Goal: Communication & Community: Answer question/provide support

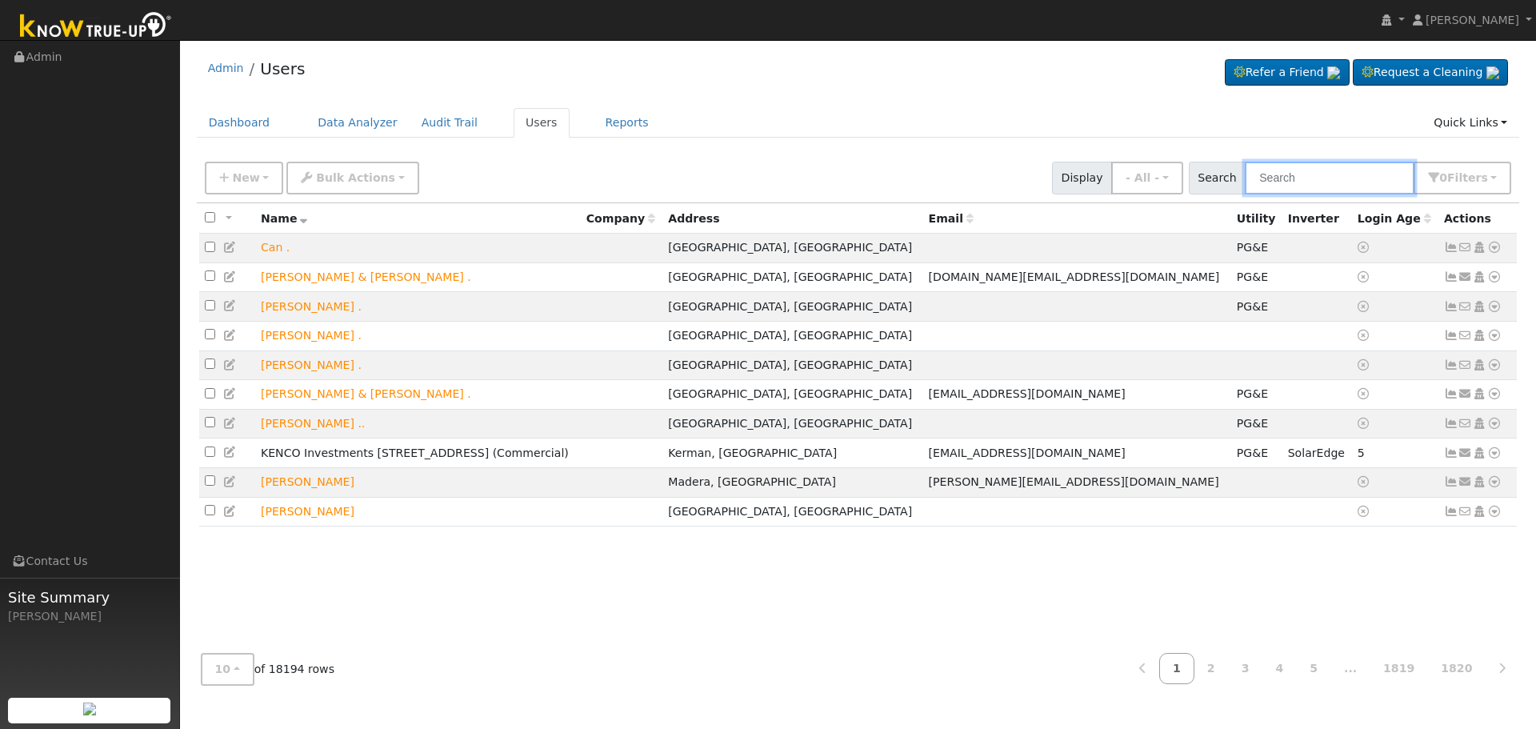
click at [1314, 174] on input "text" at bounding box center [1330, 178] width 170 height 33
paste input "[PERSON_NAME]"
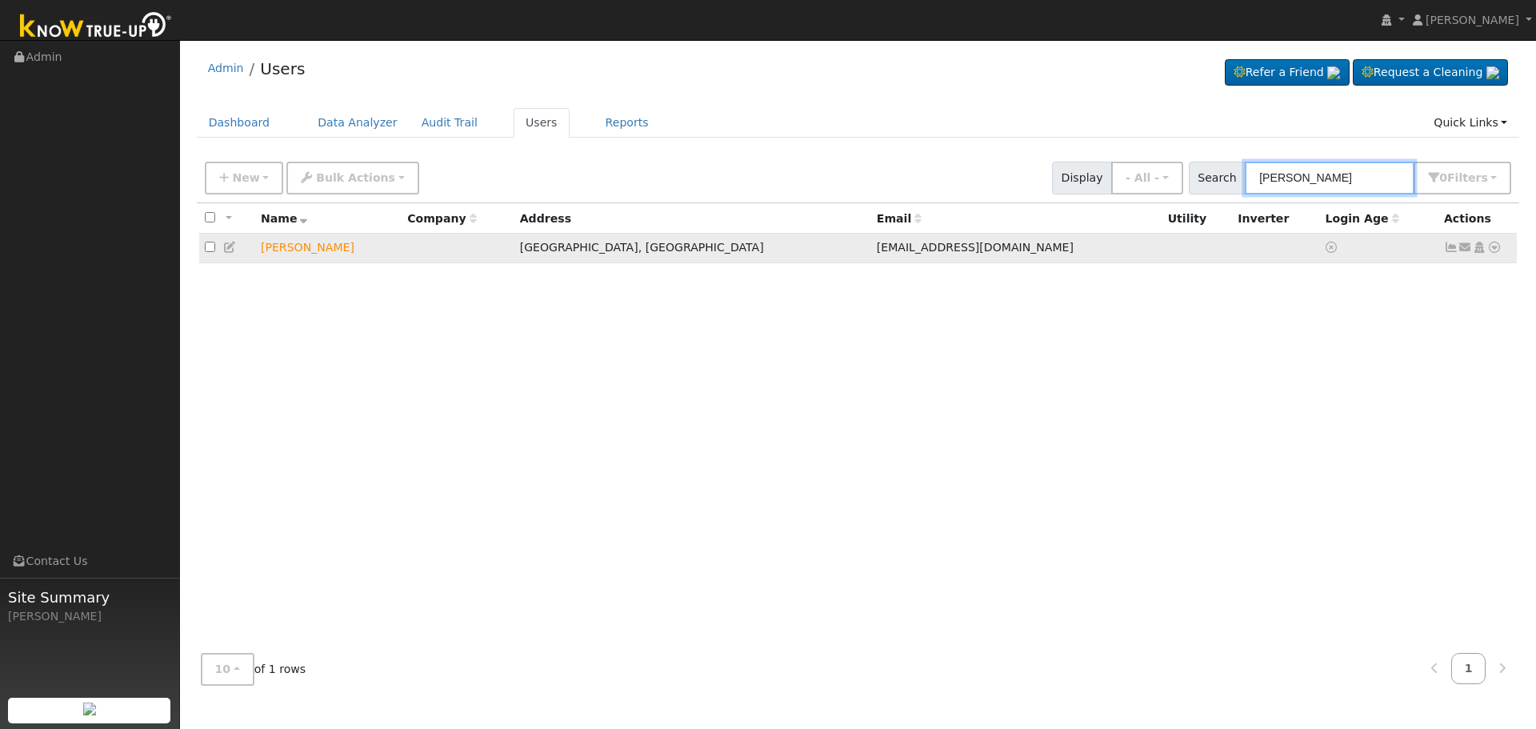
type input "[PERSON_NAME]"
click at [1469, 250] on icon at bounding box center [1465, 247] width 14 height 11
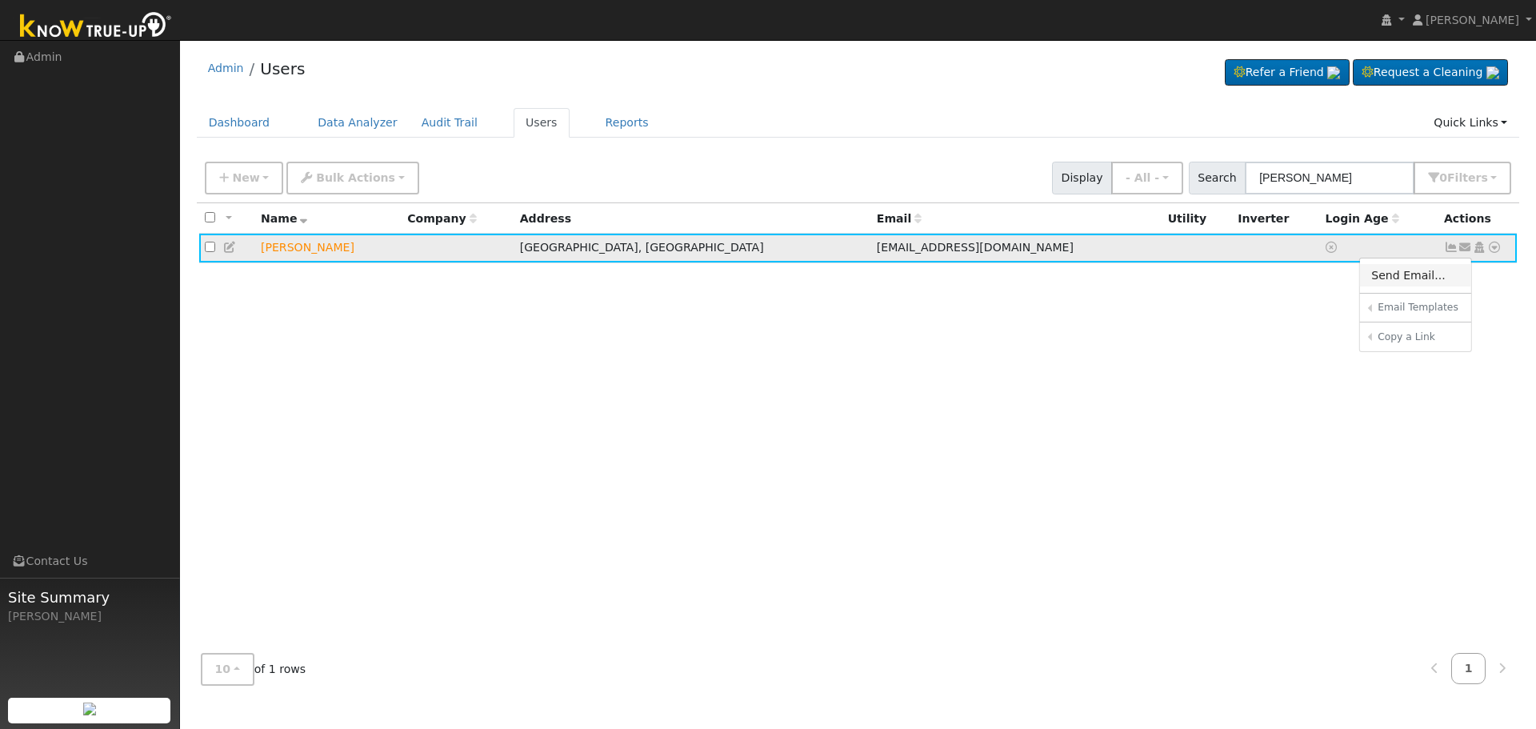
click at [1430, 276] on link "Send Email..." at bounding box center [1415, 275] width 111 height 22
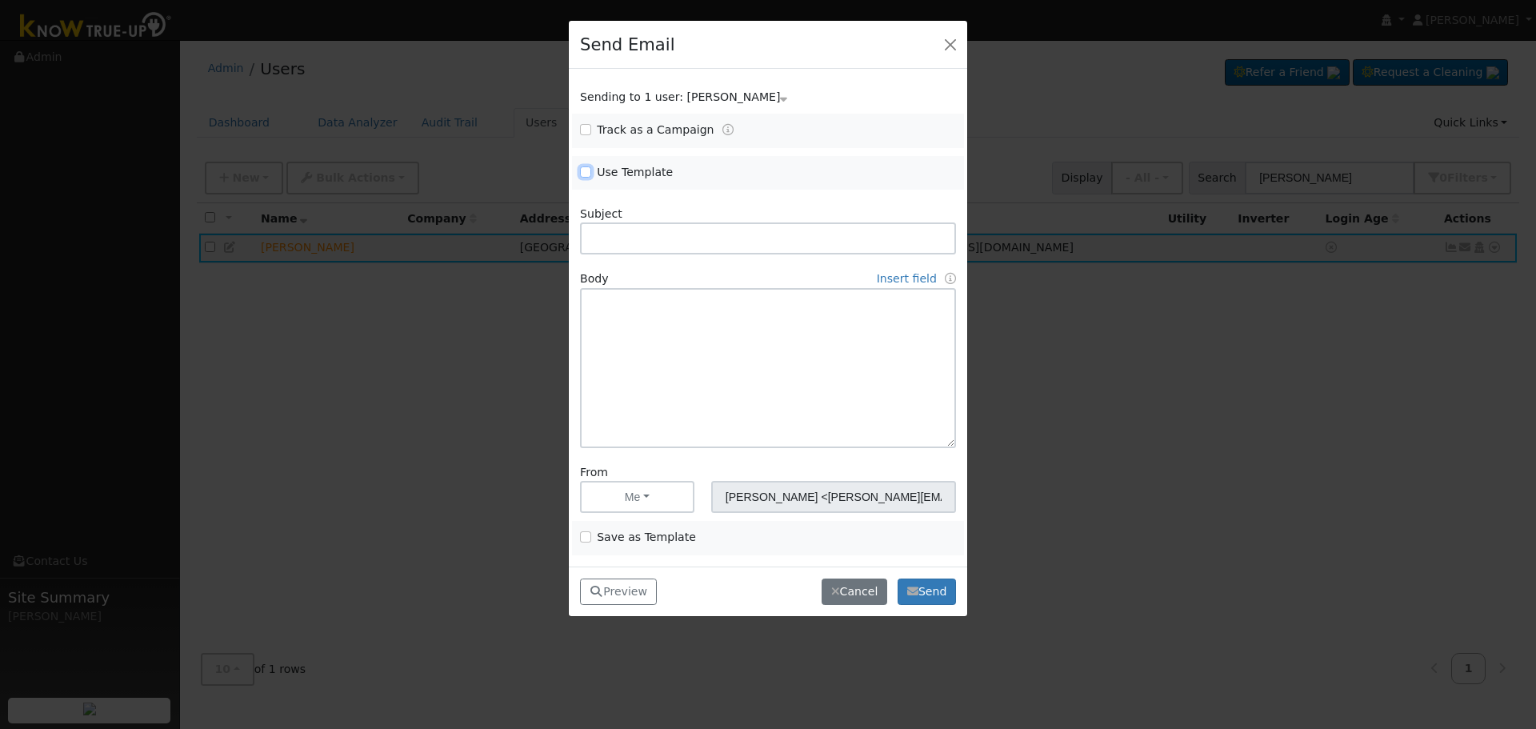
click at [580, 169] on input "Use Template" at bounding box center [585, 171] width 11 height 11
checkbox input "true"
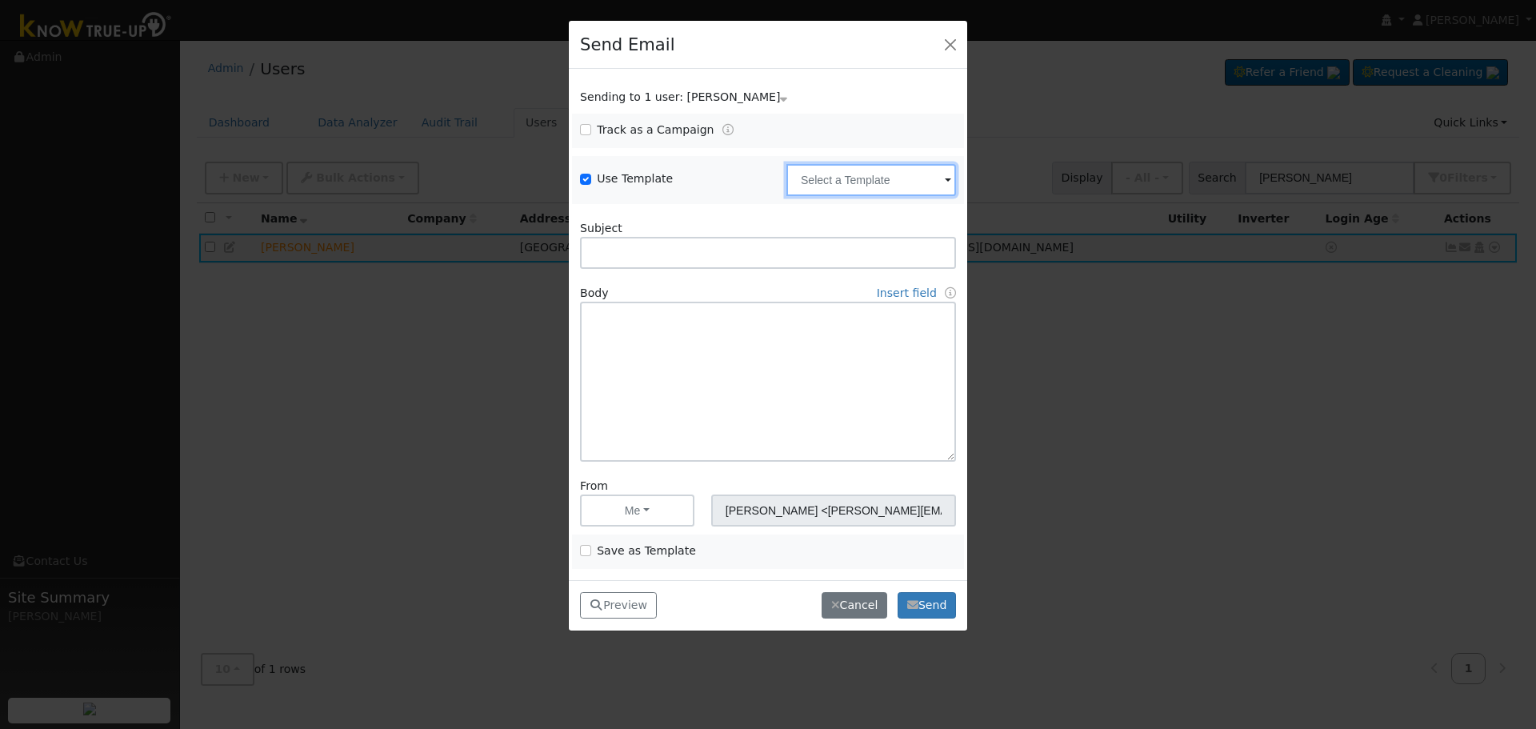
click at [846, 180] on input "text" at bounding box center [871, 180] width 170 height 32
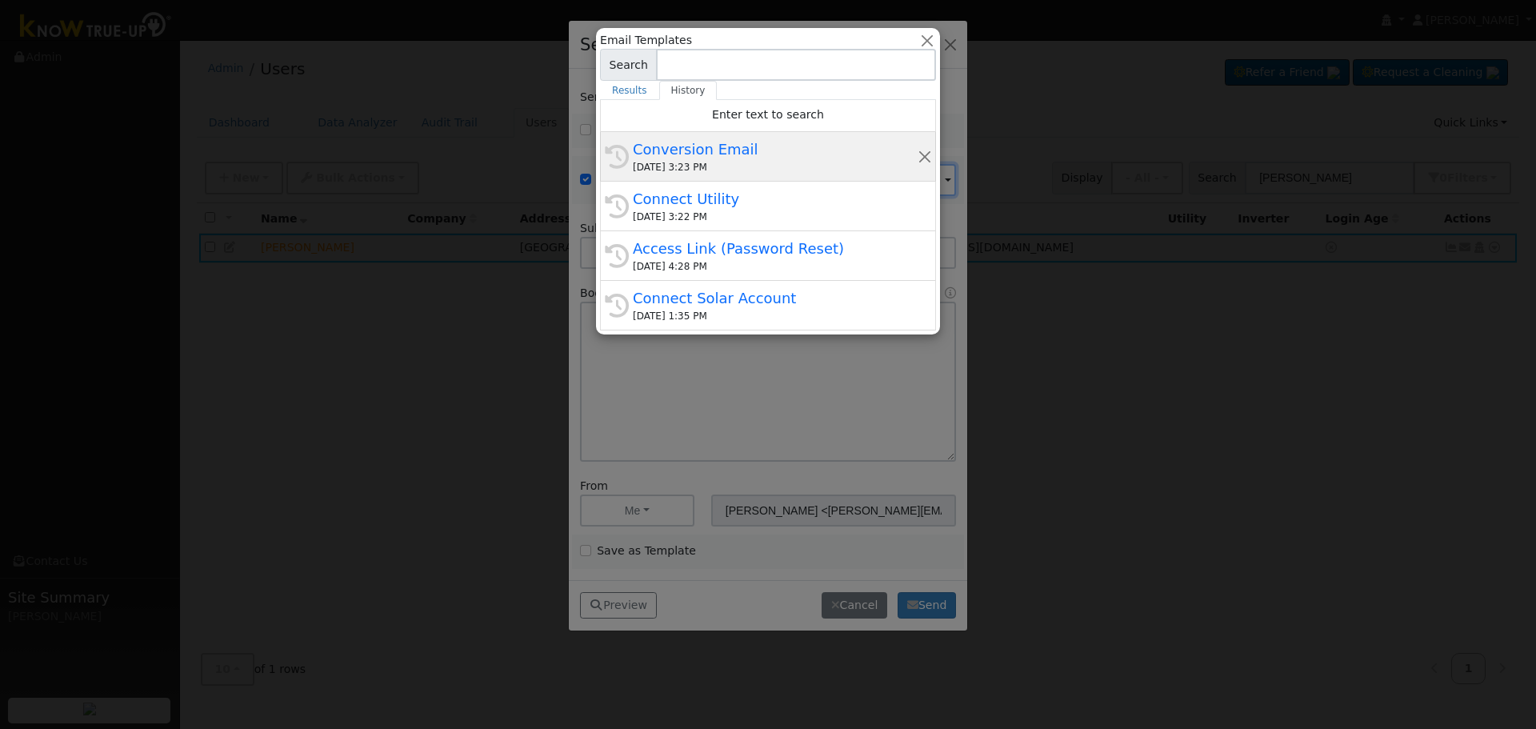
click at [714, 141] on div "Conversion Email" at bounding box center [775, 149] width 285 height 22
type input "Conversion Email"
type input "Connect Your Utility Account"
type textarea "Dear {user_fname}, The first step is to connect your electric utility account. …"
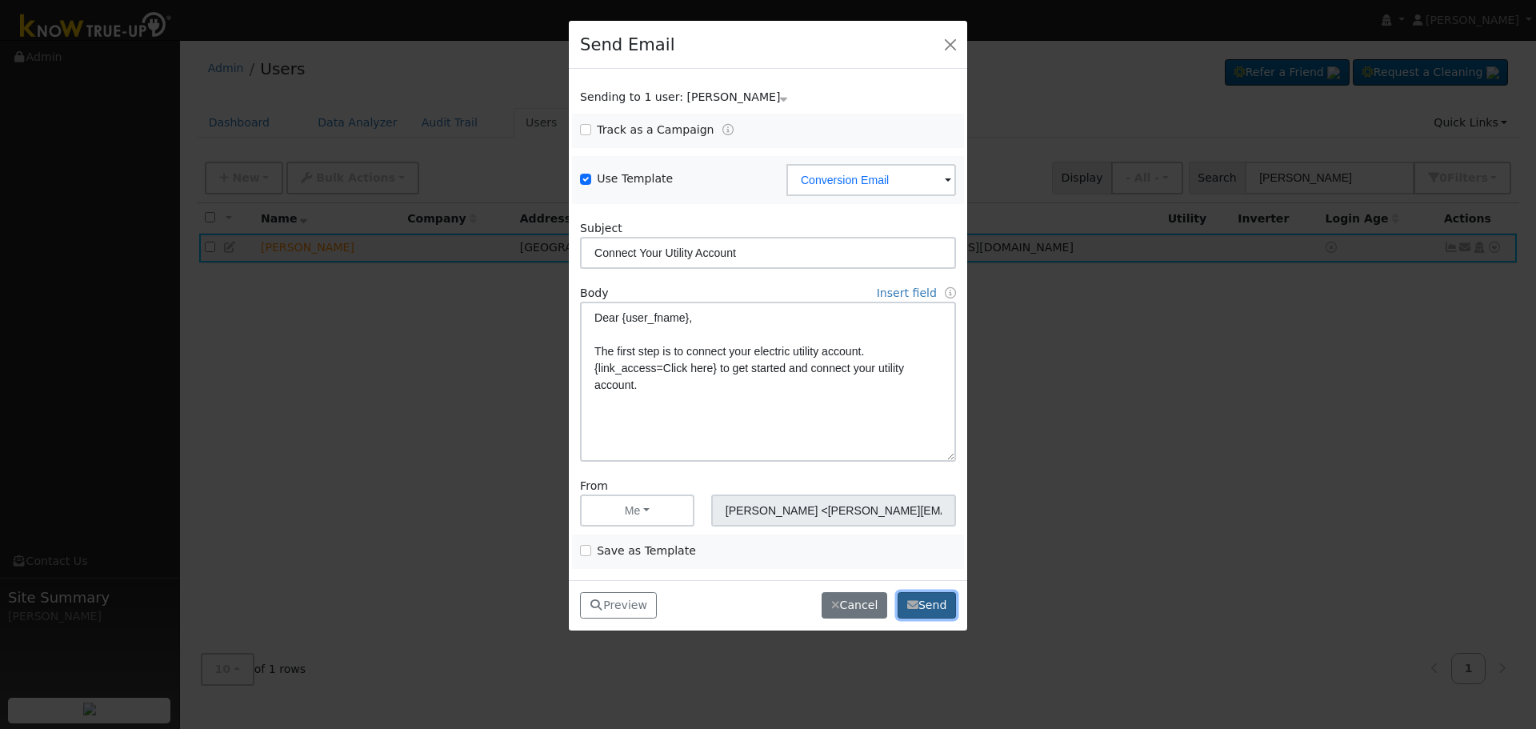
click at [934, 606] on button "Send" at bounding box center [927, 605] width 58 height 27
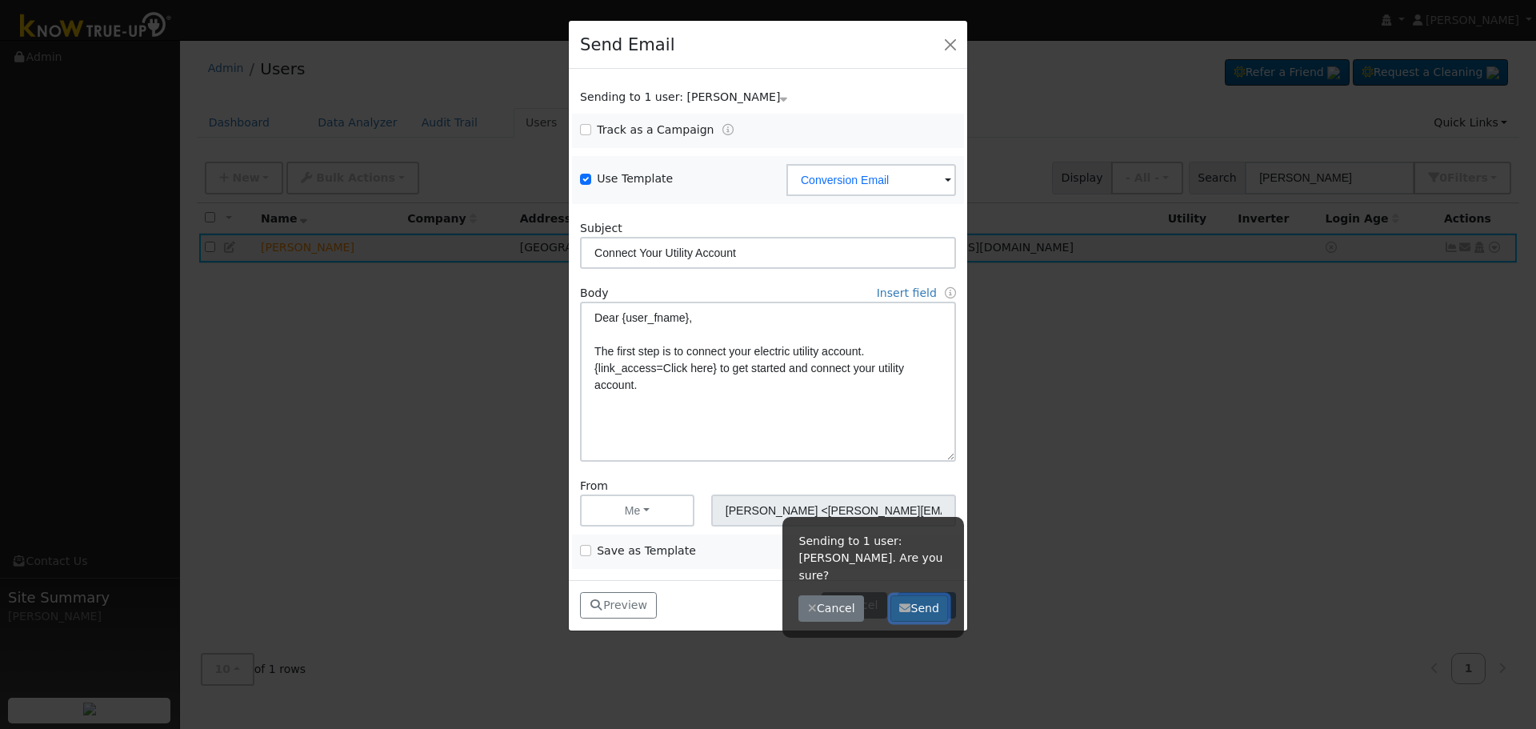
click at [922, 595] on button "Send" at bounding box center [919, 608] width 58 height 27
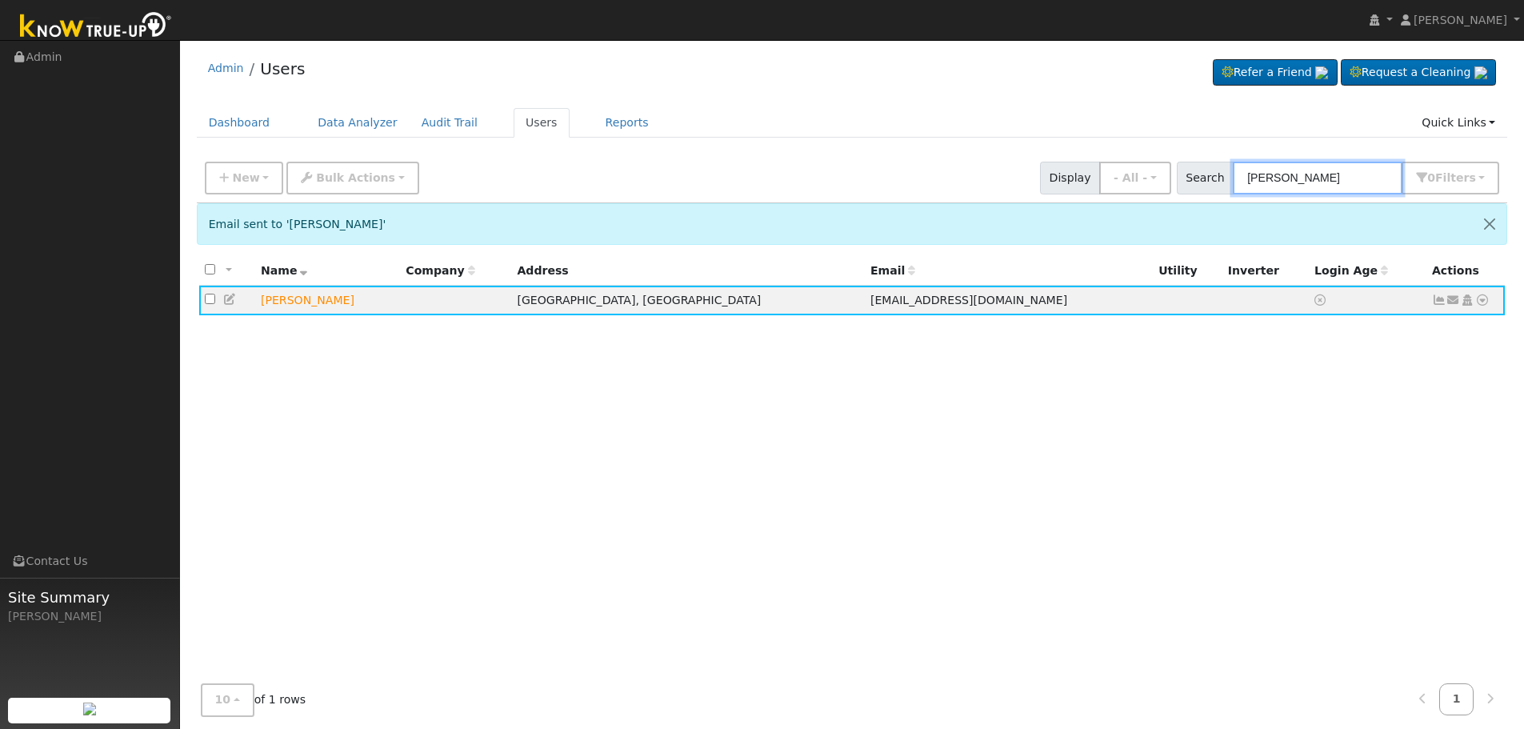
drag, startPoint x: 1357, startPoint y: 183, endPoint x: 1196, endPoint y: 182, distance: 160.8
click at [1196, 182] on div "Search [PERSON_NAME] 0 Filter s Role Show - All - Show Leads Admin Billing Admi…" at bounding box center [1338, 178] width 323 height 33
